Goal: Information Seeking & Learning: Learn about a topic

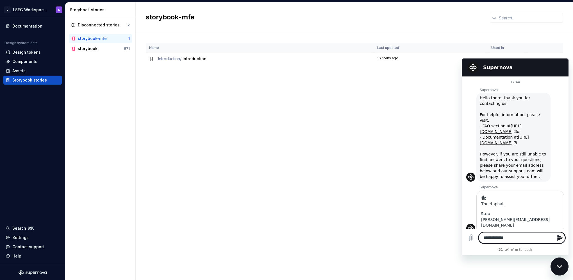
scroll to position [272, 0]
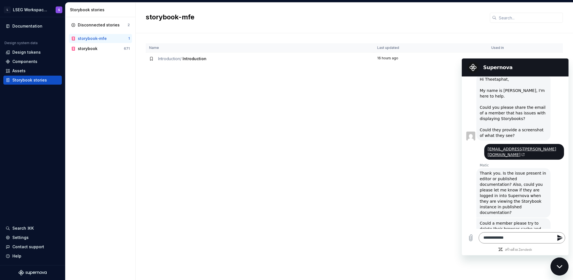
click at [343, 163] on div "Name Last updated Used in Introduction / Introduction 16 hours ago" at bounding box center [354, 161] width 417 height 236
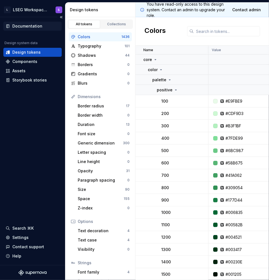
click at [38, 28] on div "Documentation" at bounding box center [27, 26] width 30 height 6
